Goal: Information Seeking & Learning: Find specific page/section

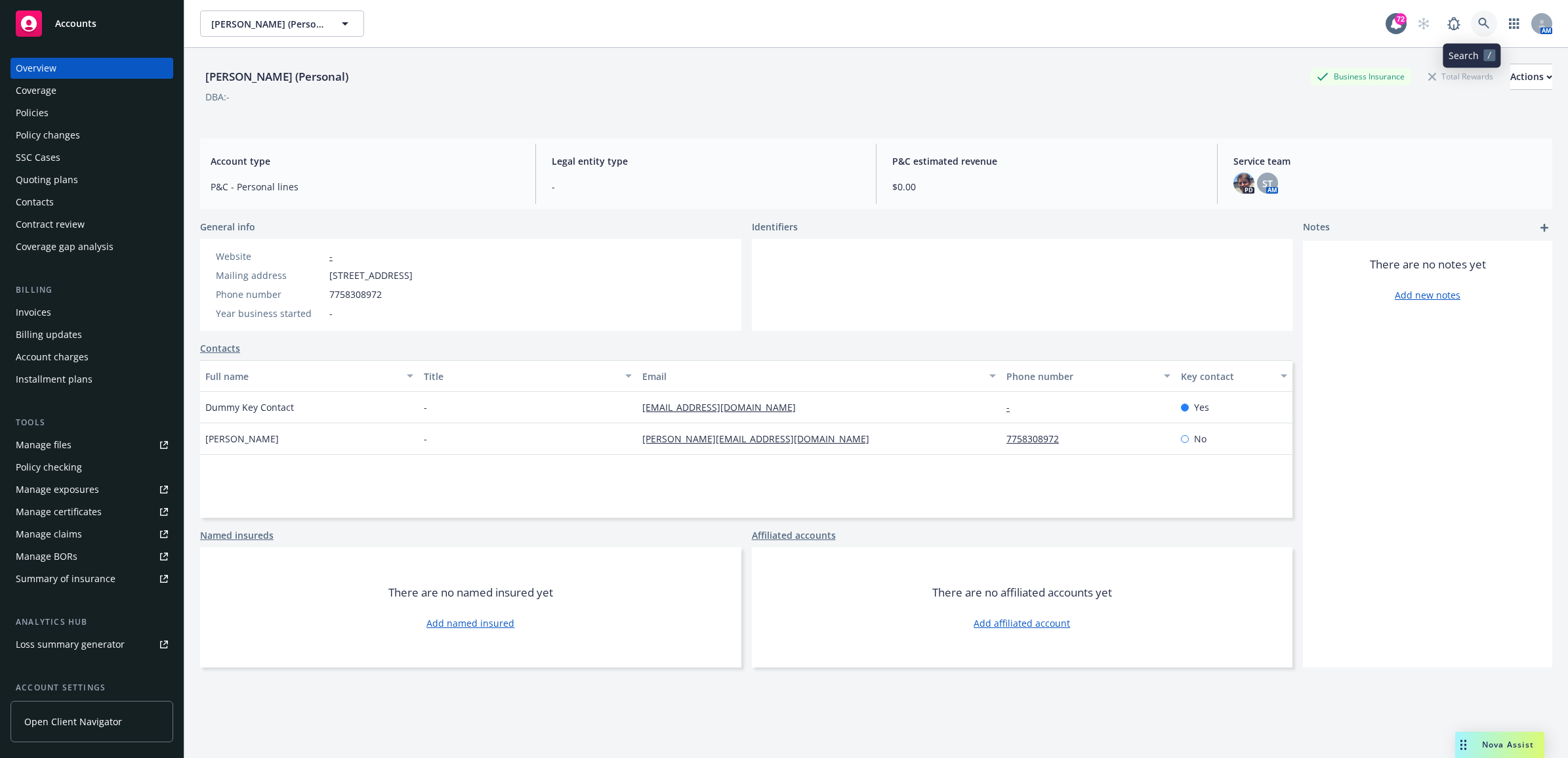
click at [1484, 23] on link at bounding box center [1484, 24] width 26 height 27
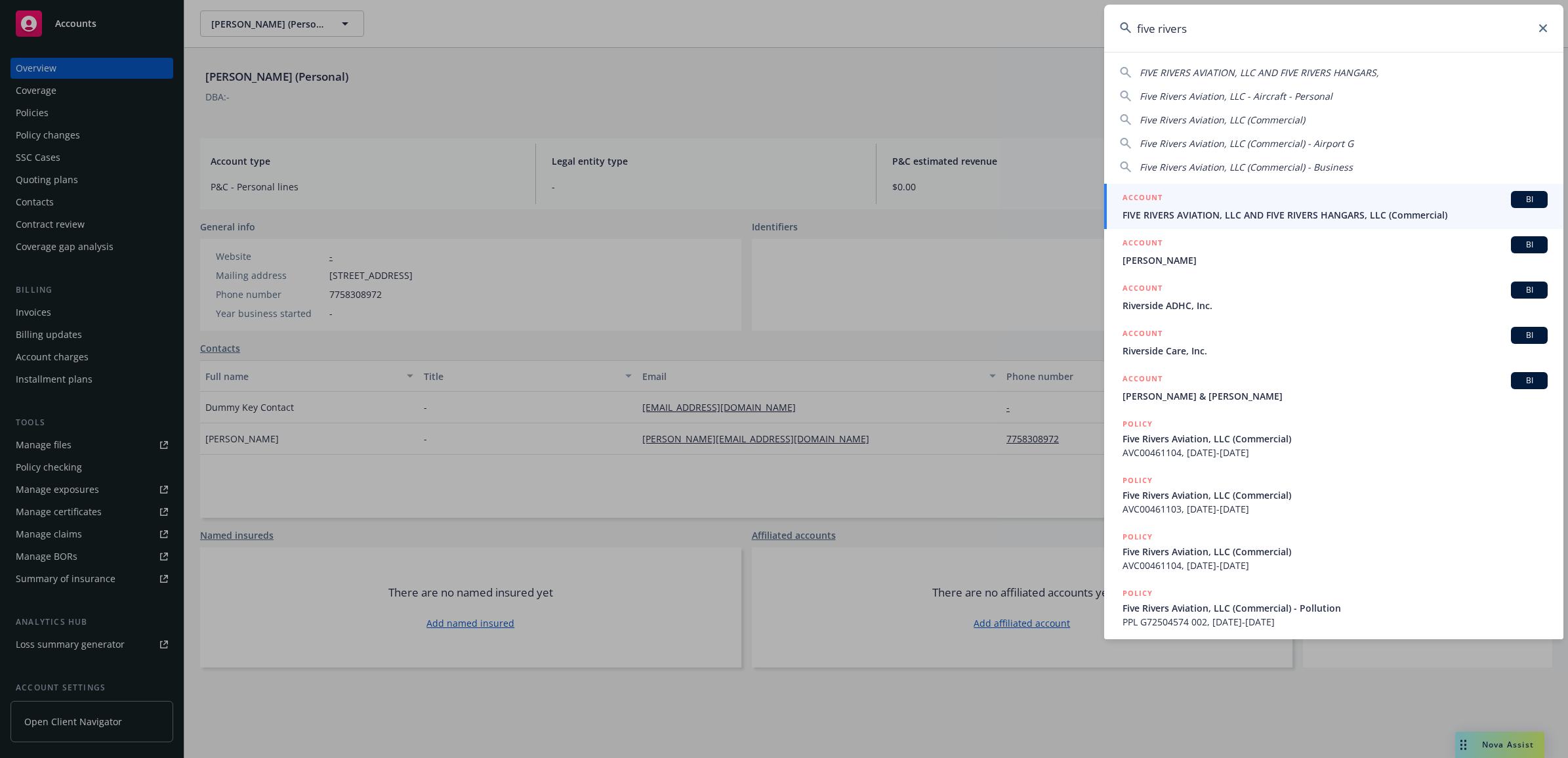
type input "five rivers"
drag, startPoint x: 1264, startPoint y: 201, endPoint x: 1247, endPoint y: 204, distance: 17.3
click at [1264, 202] on div "ACCOUNT BI" at bounding box center [1335, 200] width 425 height 17
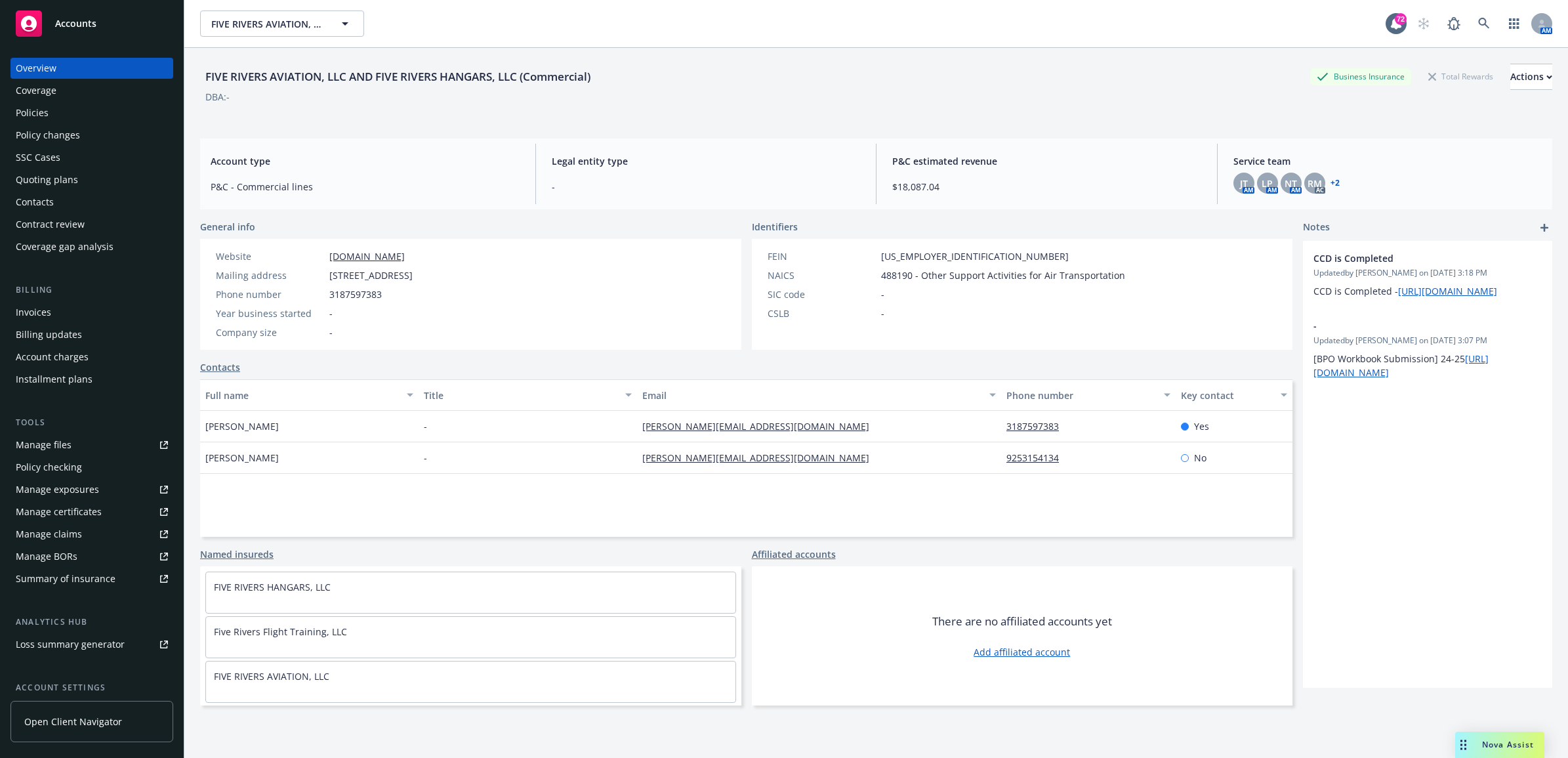
click at [57, 110] on div "Policies" at bounding box center [92, 112] width 153 height 21
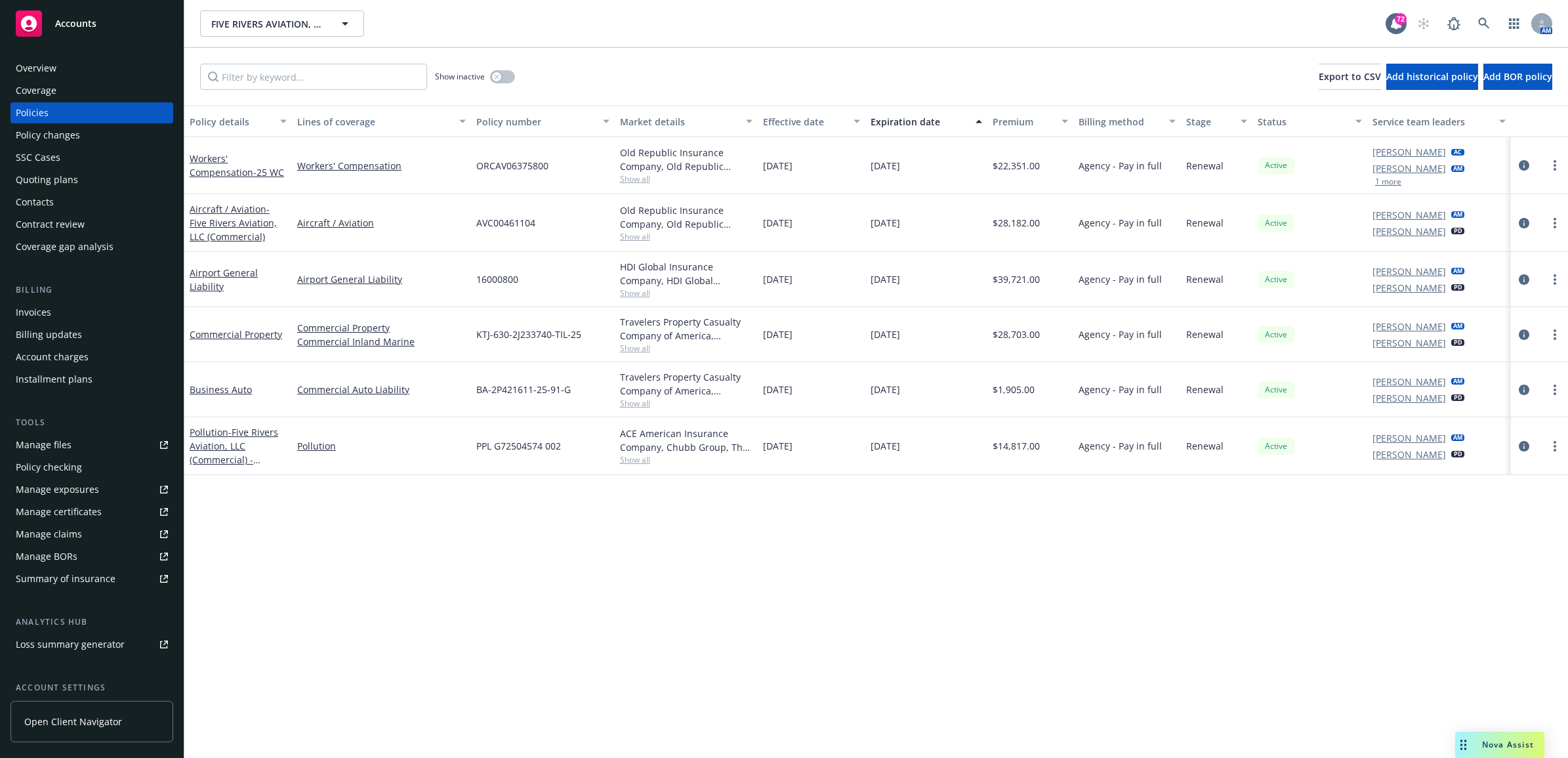
click at [643, 294] on span "Show all" at bounding box center [687, 293] width 133 height 11
click at [1483, 25] on icon at bounding box center [1484, 24] width 11 height 11
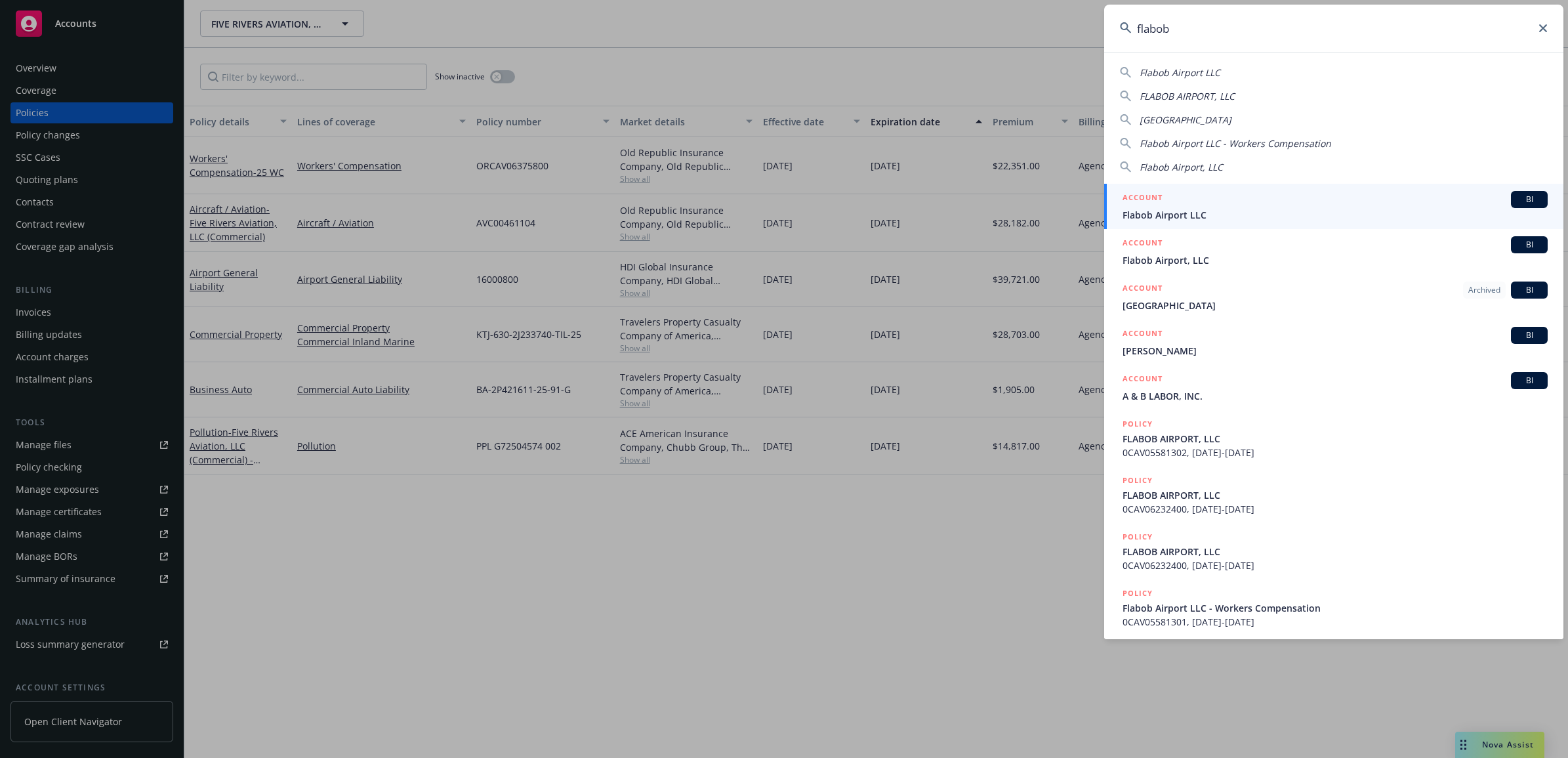
type input "flabob"
click at [1138, 206] on h5 "ACCOUNT" at bounding box center [1143, 199] width 40 height 16
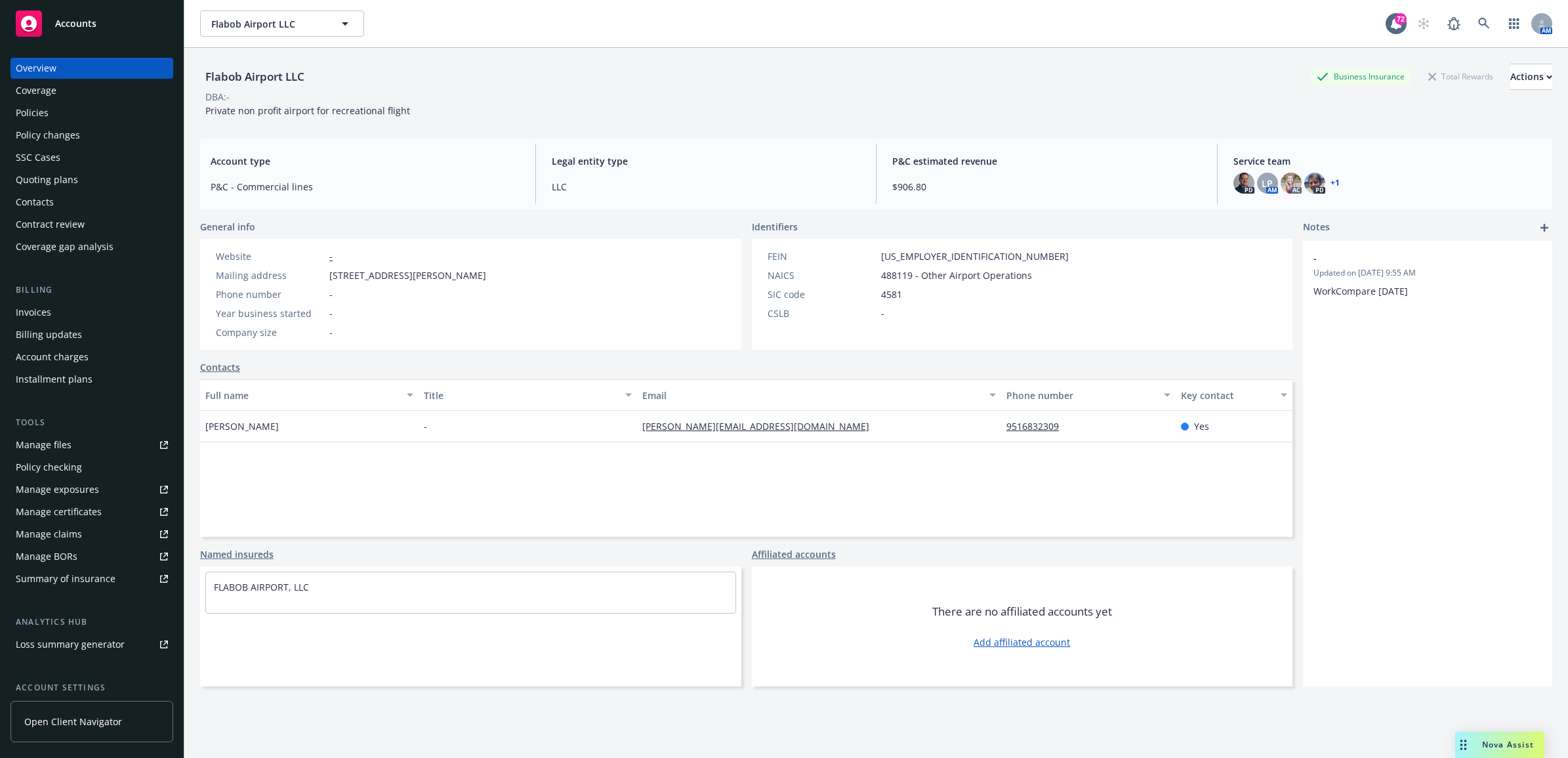
click at [85, 110] on div "Policies" at bounding box center [92, 112] width 153 height 21
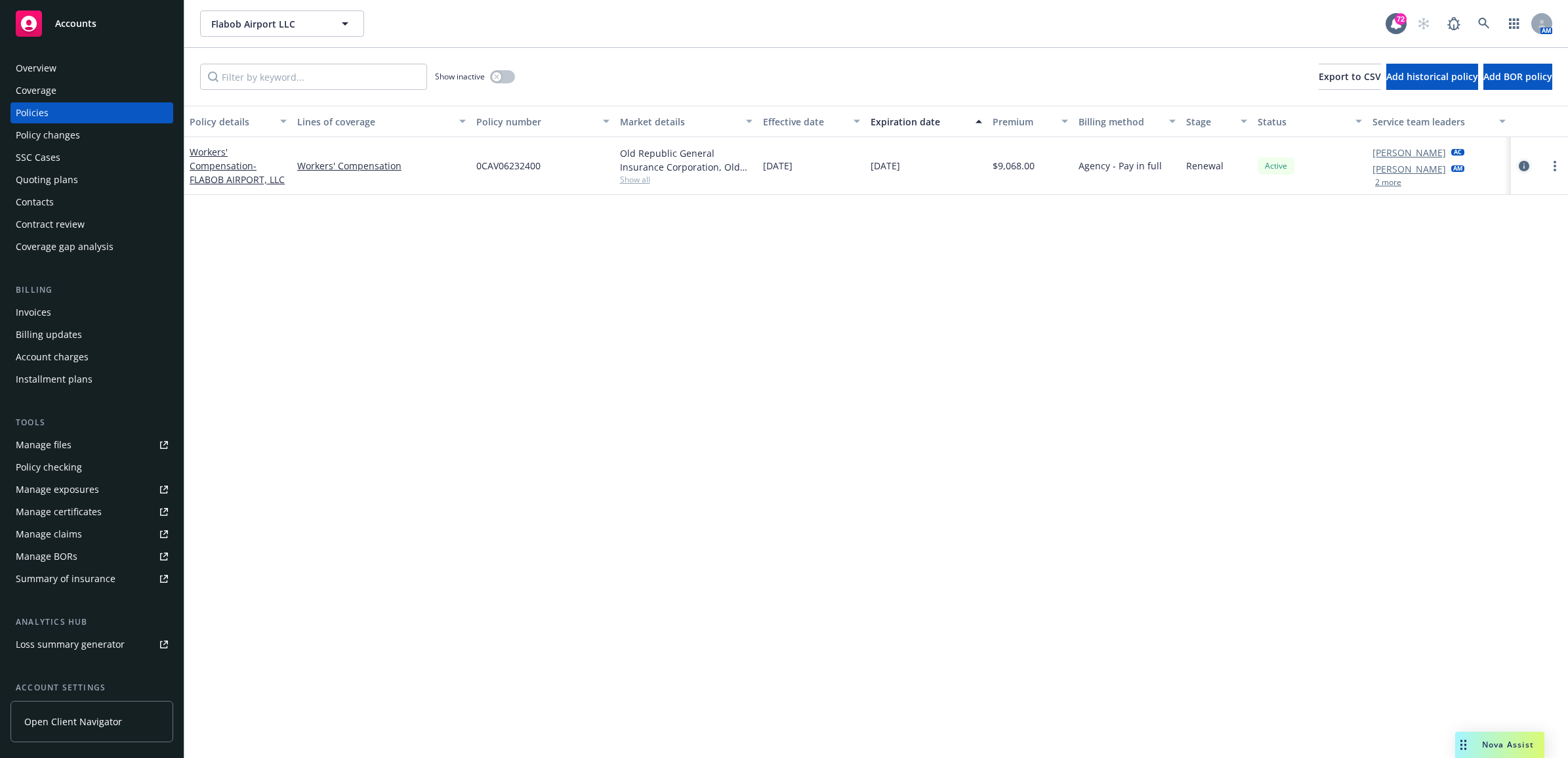
click at [1524, 169] on icon "circleInformation" at bounding box center [1524, 165] width 11 height 11
